Goal: Subscribe to service/newsletter

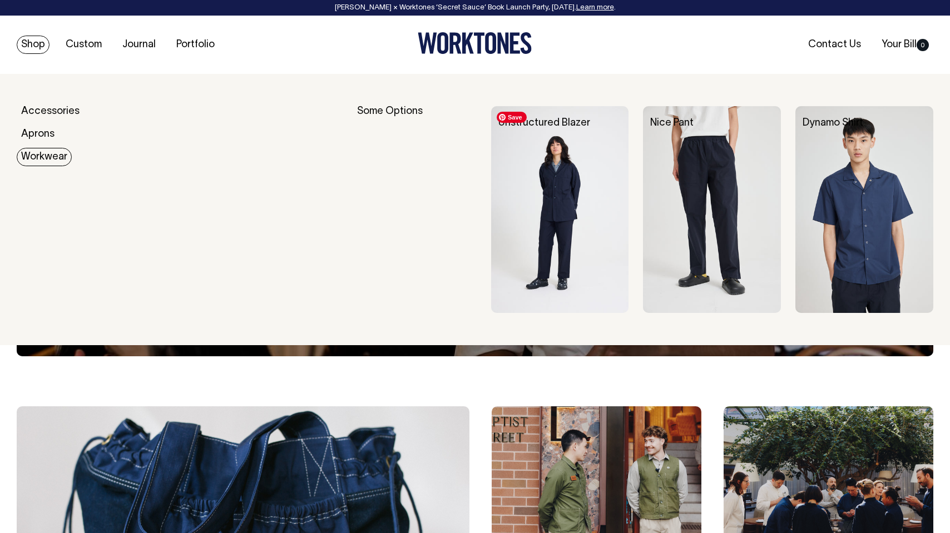
click at [521, 187] on img at bounding box center [560, 209] width 138 height 207
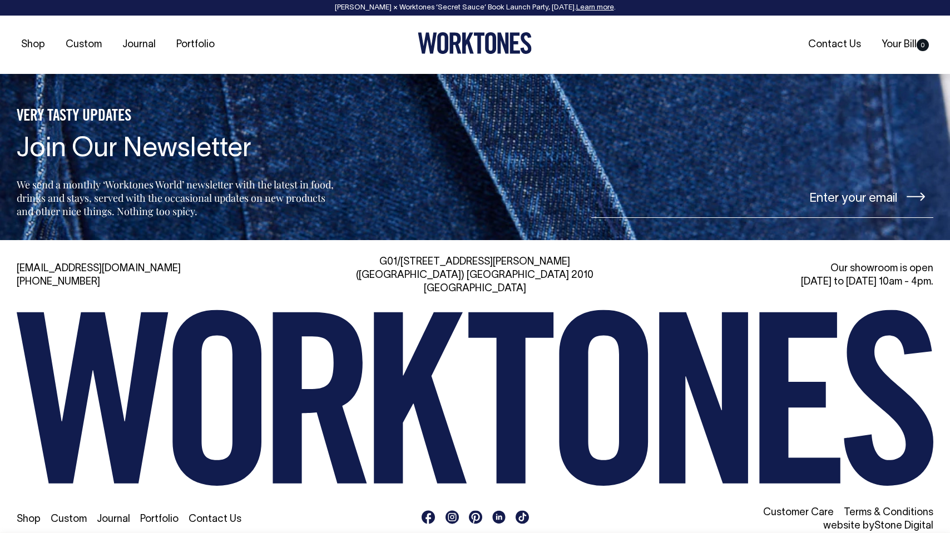
scroll to position [1731, 0]
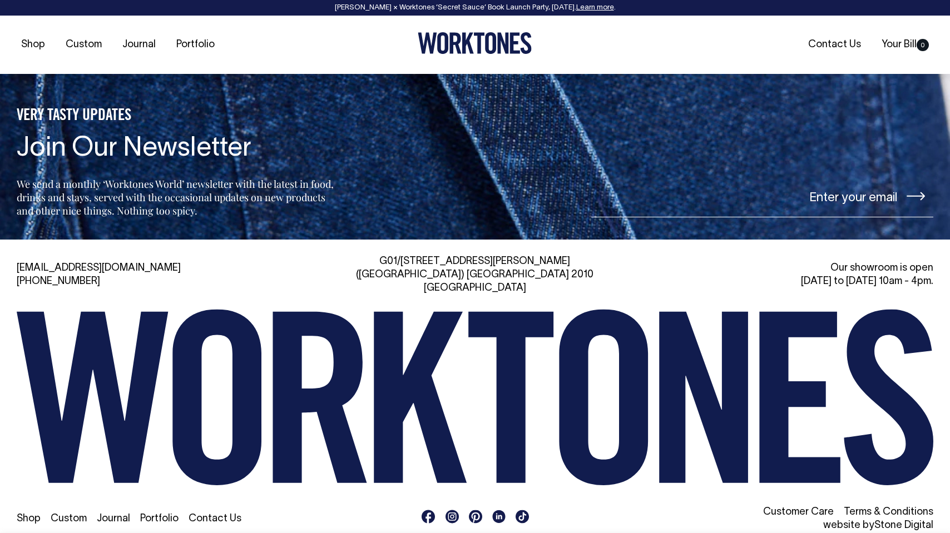
click at [815, 201] on input"] "email" at bounding box center [762, 197] width 342 height 42
type input"] "h"
type input"] "f"
type input"] "[PERSON_NAME][EMAIL_ADDRESS][DOMAIN_NAME]"
click at [898, 184] on button at bounding box center [915, 197] width 35 height 26
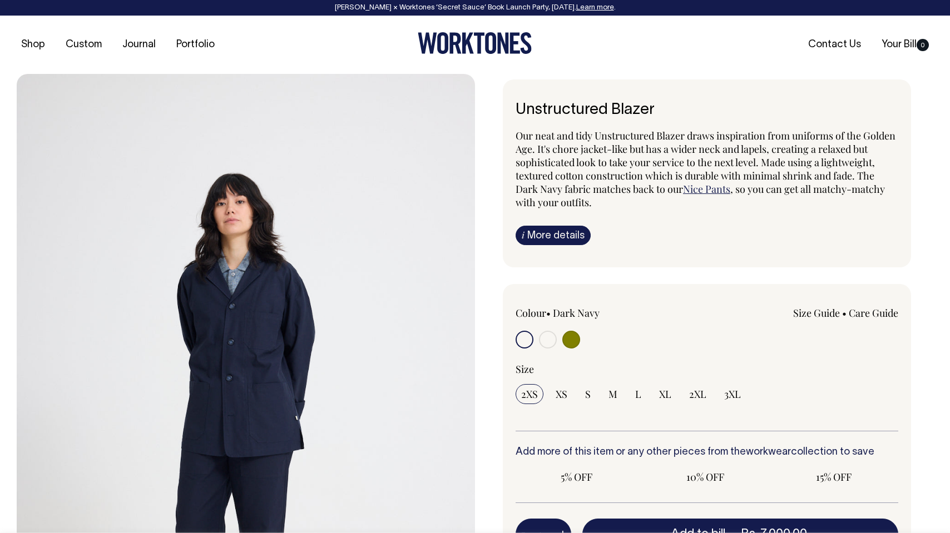
click at [920, 194] on div "Unstructured Blazer Our neat and tidy Unstructured Blazer draws inspiration fro…" at bounding box center [704, 416] width 458 height 673
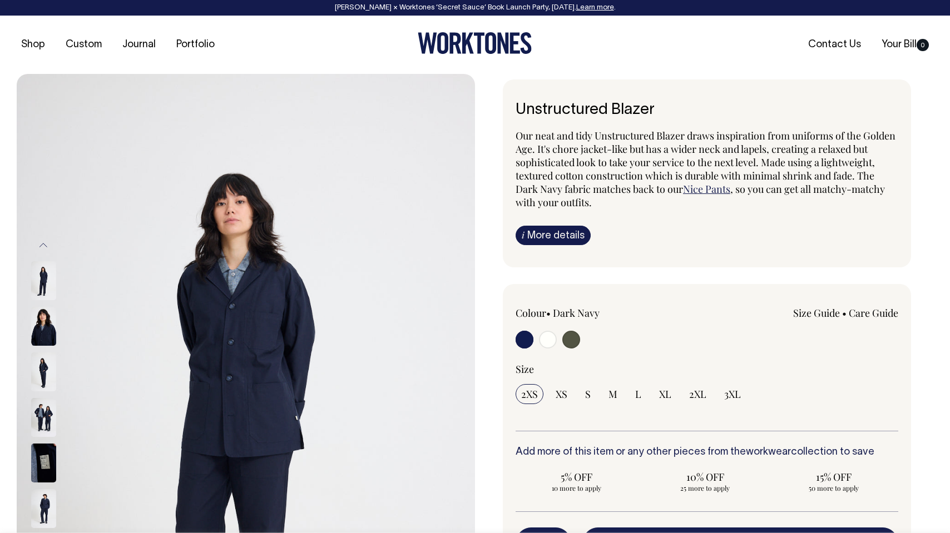
click at [489, 48] on icon at bounding box center [475, 43] width 114 height 22
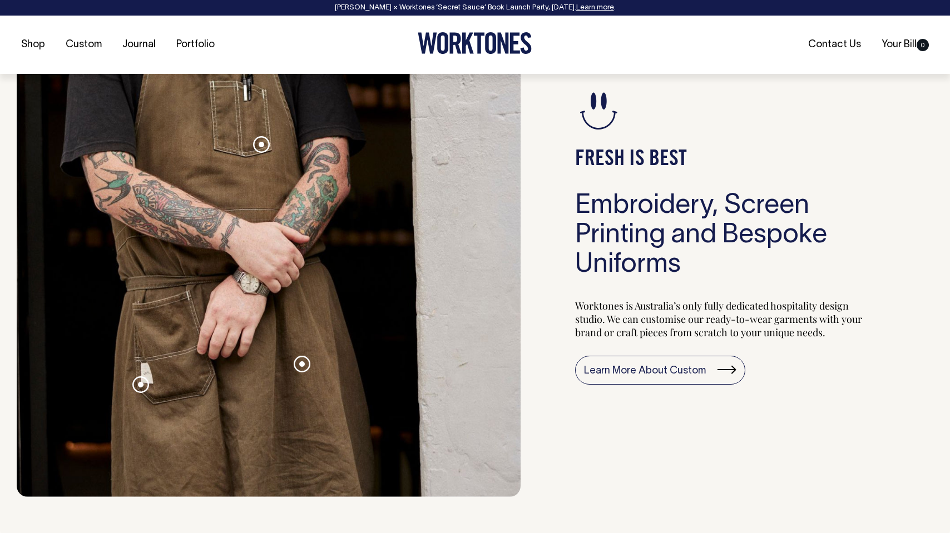
click at [263, 147] on span at bounding box center [262, 145] width 6 height 6
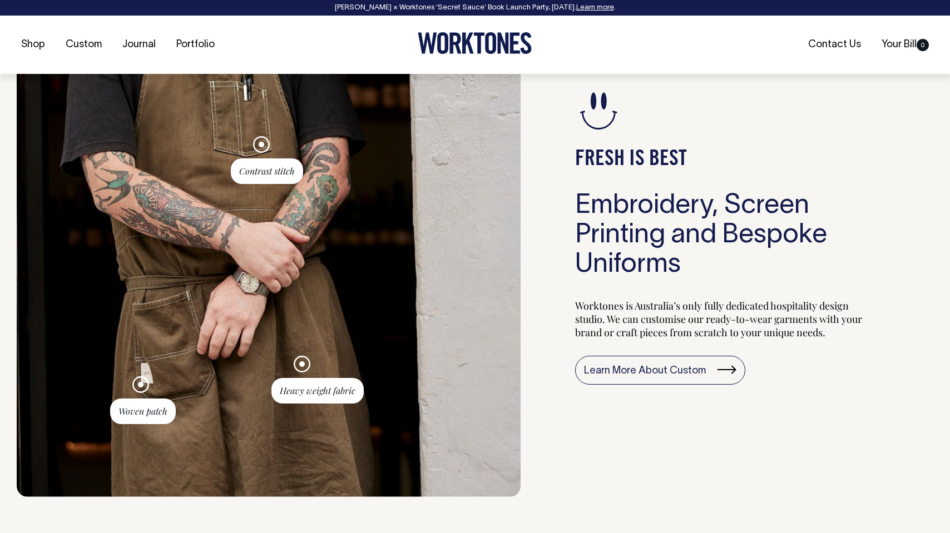
scroll to position [1100, 0]
click at [300, 361] on span at bounding box center [302, 364] width 6 height 6
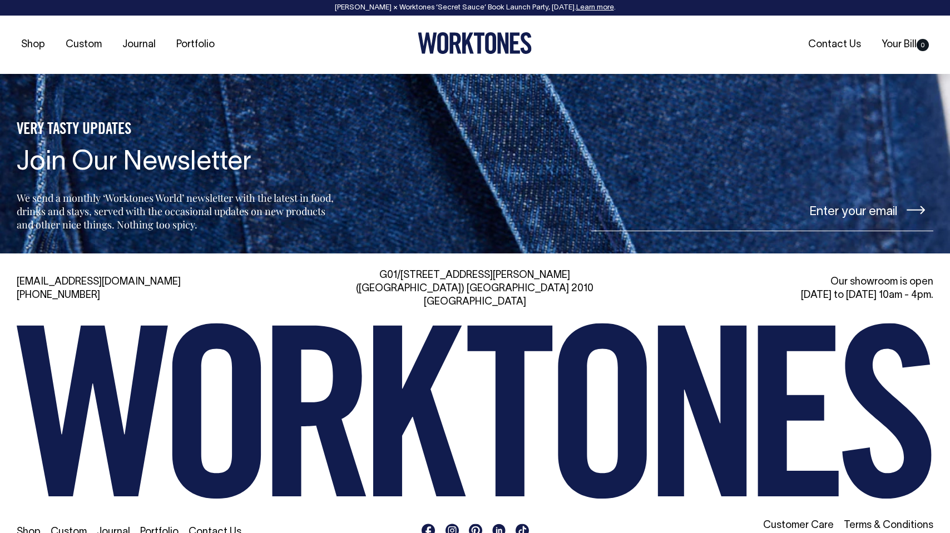
scroll to position [2496, 0]
